Goal: Task Accomplishment & Management: Use online tool/utility

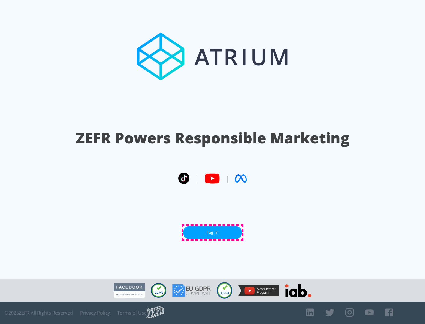
click at [212, 233] on link "Log In" at bounding box center [212, 232] width 59 height 13
